Goal: Communication & Community: Answer question/provide support

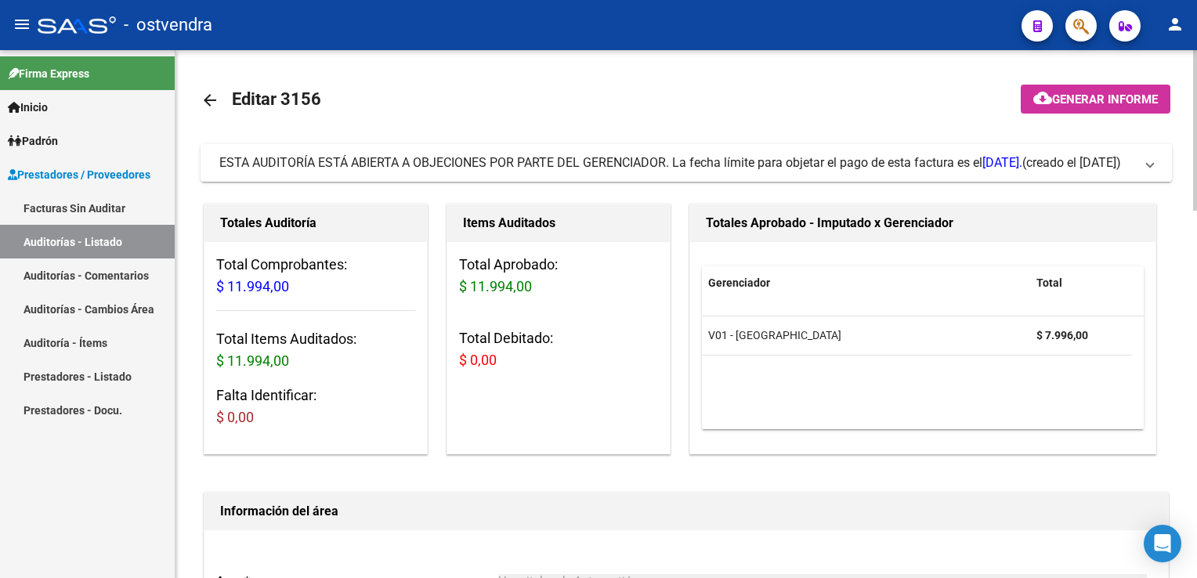
click at [1143, 172] on span "ESTA AUDITORÍA ESTÁ ABIERTA A OBJECIONES POR PARTE DEL GERENCIADOR. La fecha lí…" at bounding box center [682, 162] width 927 height 17
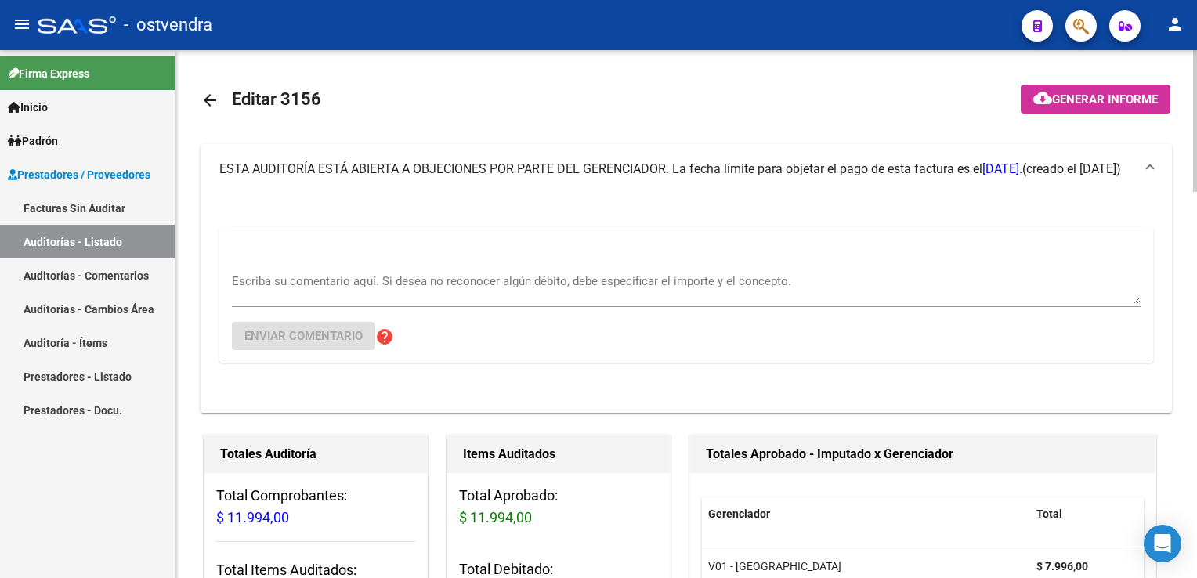
click at [515, 258] on div "Escriba su comentario aquí. Si desea no reconocer algún débito, debe especifica…" at bounding box center [686, 296] width 909 height 134
click at [493, 271] on div "Escriba su comentario aquí. Si desea no reconocer algún débito, debe especifica…" at bounding box center [686, 283] width 909 height 48
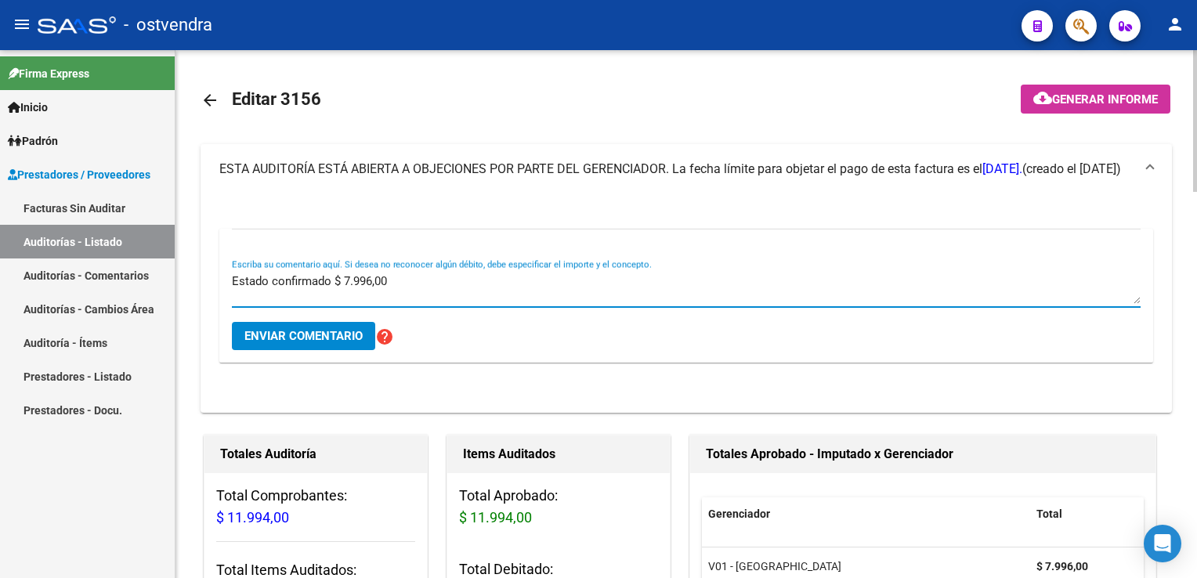
type textarea "Estado confirmado $ 7.996,00"
click at [316, 341] on span "Enviar comentario" at bounding box center [303, 336] width 118 height 14
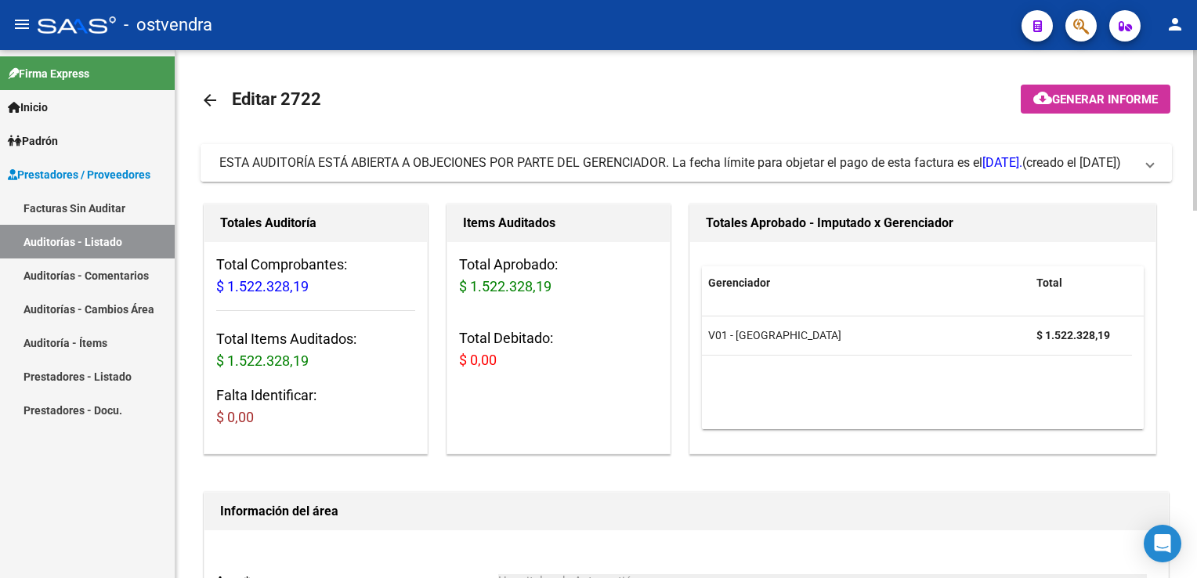
click at [1145, 171] on span "ESTA AUDITORÍA ESTÁ ABIERTA A OBJECIONES POR PARTE DEL GERENCIADOR. La fecha lí…" at bounding box center [682, 162] width 927 height 17
